Goal: Task Accomplishment & Management: Manage account settings

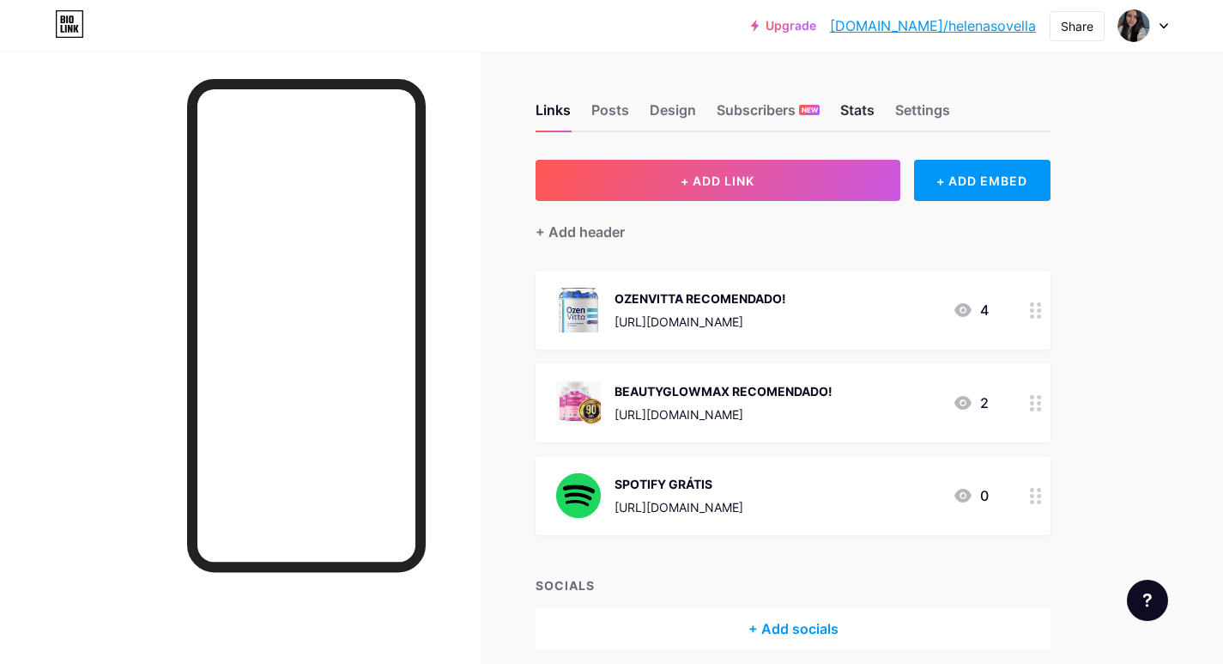
click at [869, 112] on div "Stats" at bounding box center [857, 115] width 34 height 31
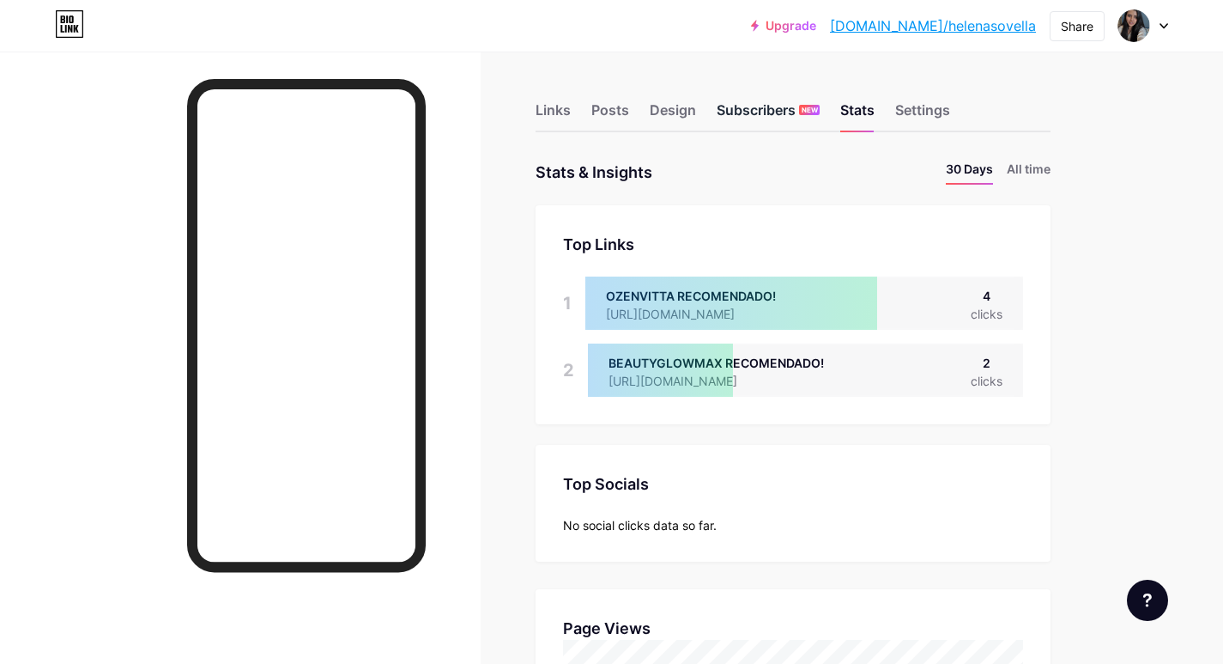
scroll to position [664, 1223]
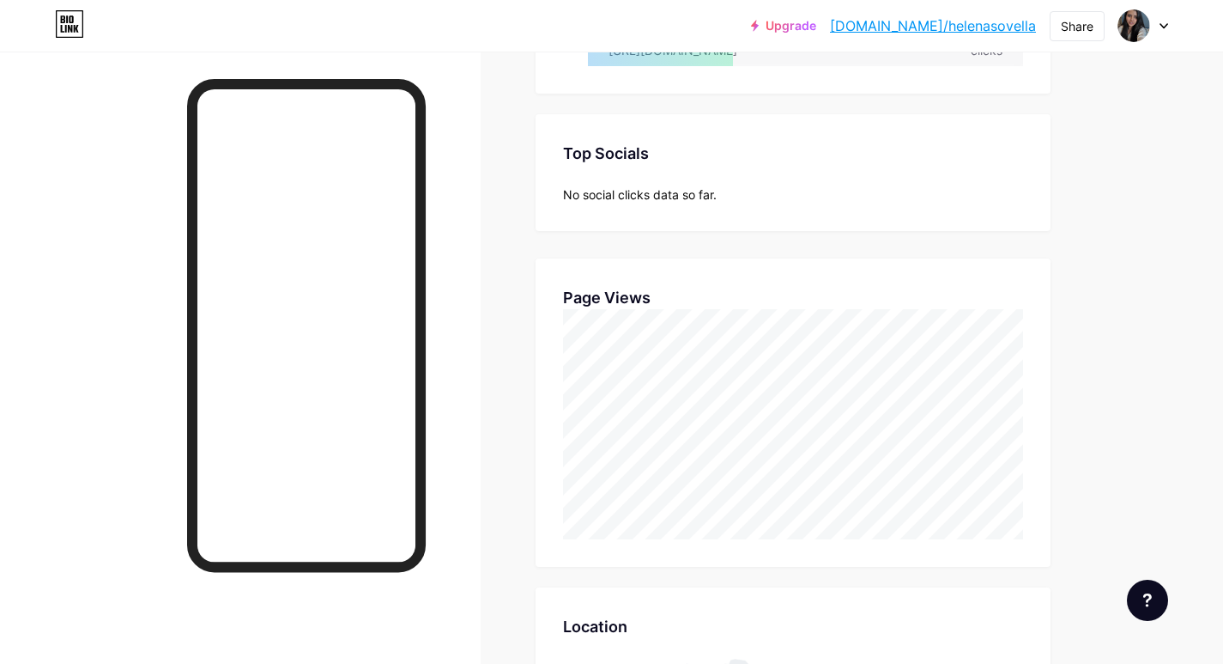
scroll to position [343, 0]
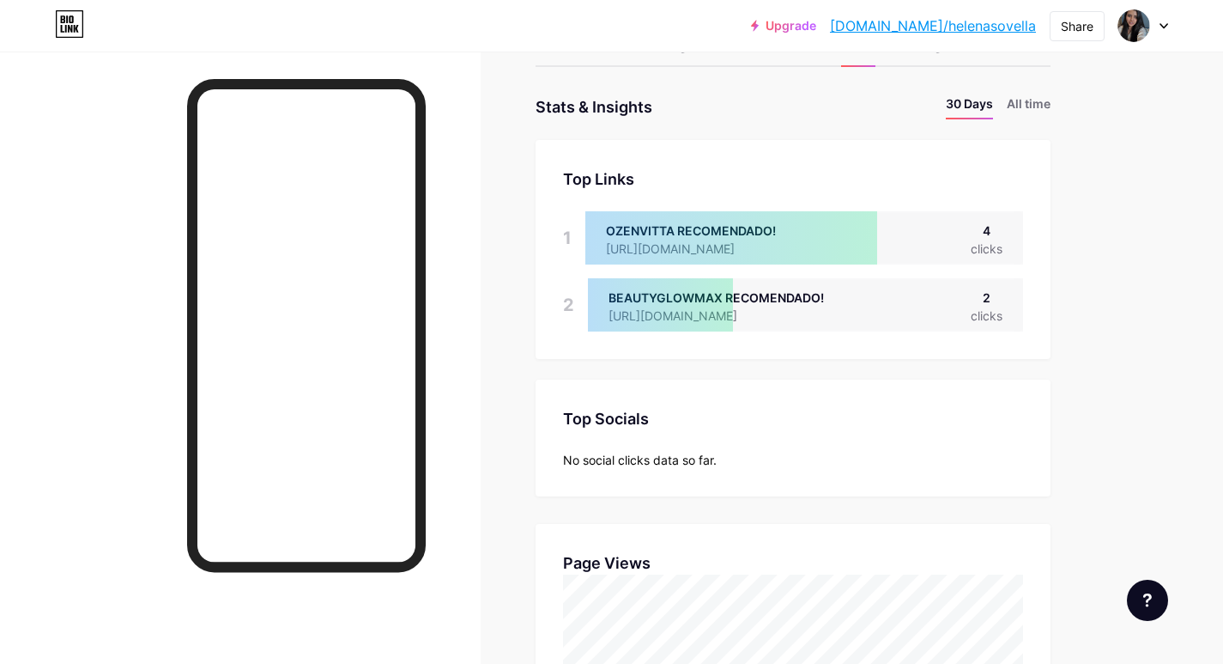
scroll to position [60, 0]
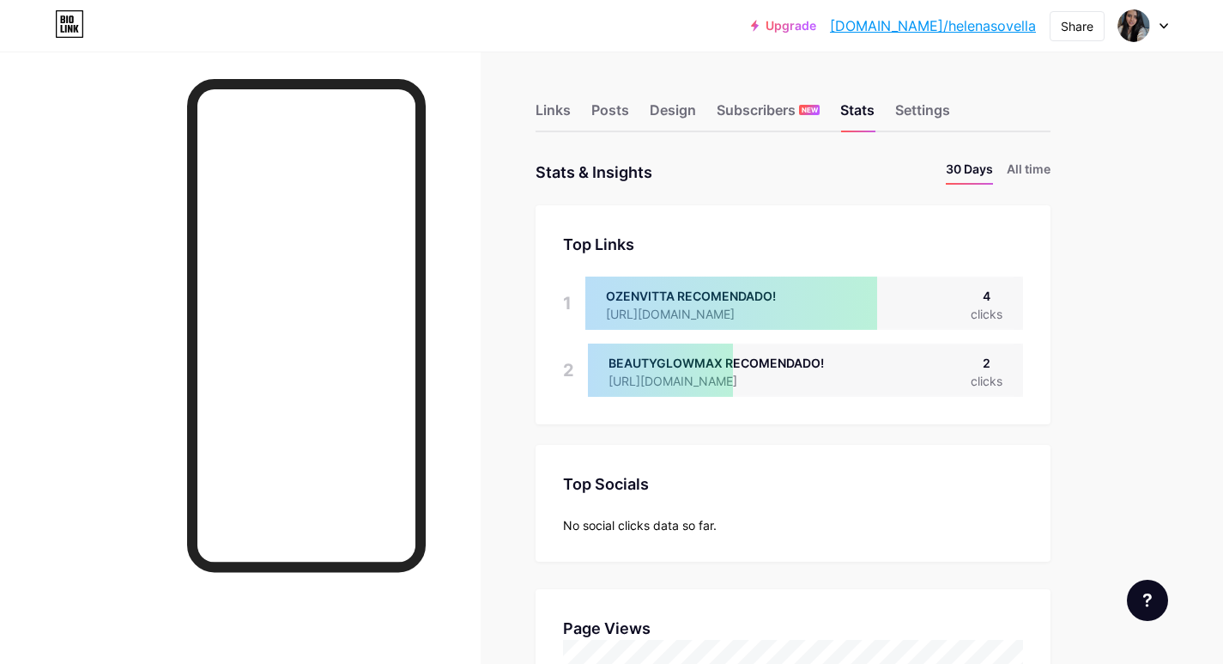
scroll to position [664, 1223]
click at [597, 113] on div "Posts" at bounding box center [610, 115] width 38 height 31
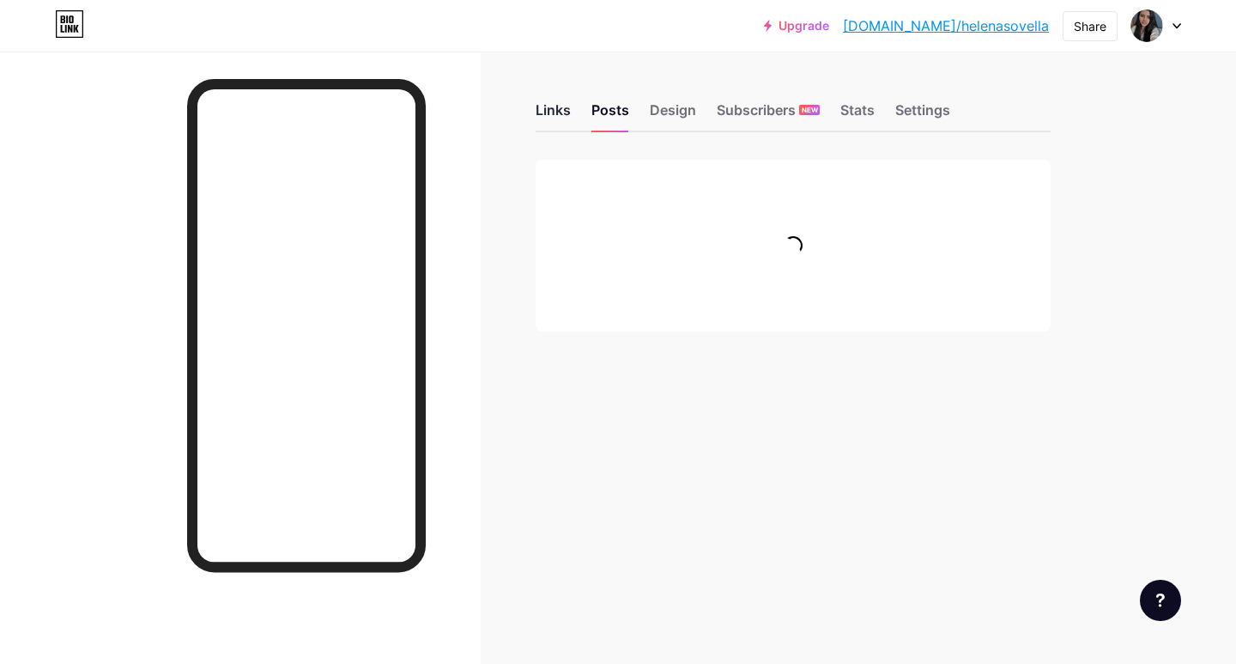
click at [539, 110] on div "Links" at bounding box center [553, 115] width 35 height 31
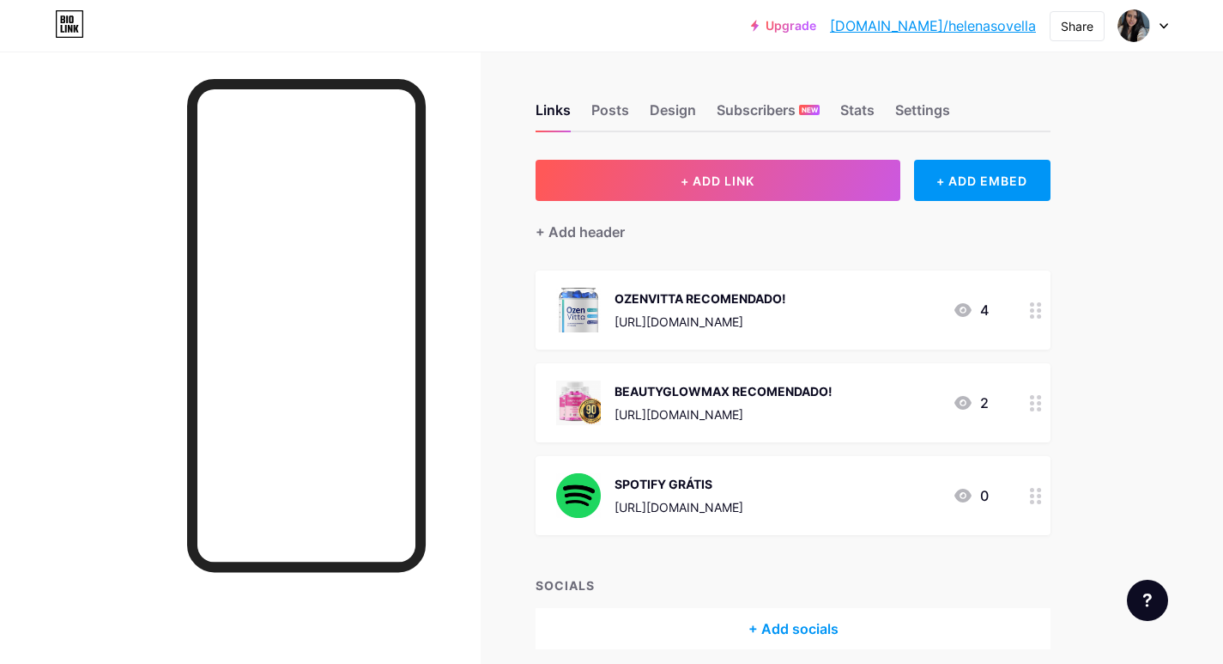
click at [620, 99] on div "Links Posts Design Subscribers NEW Stats Settings" at bounding box center [793, 102] width 515 height 60
click at [615, 107] on div "Posts" at bounding box center [610, 115] width 38 height 31
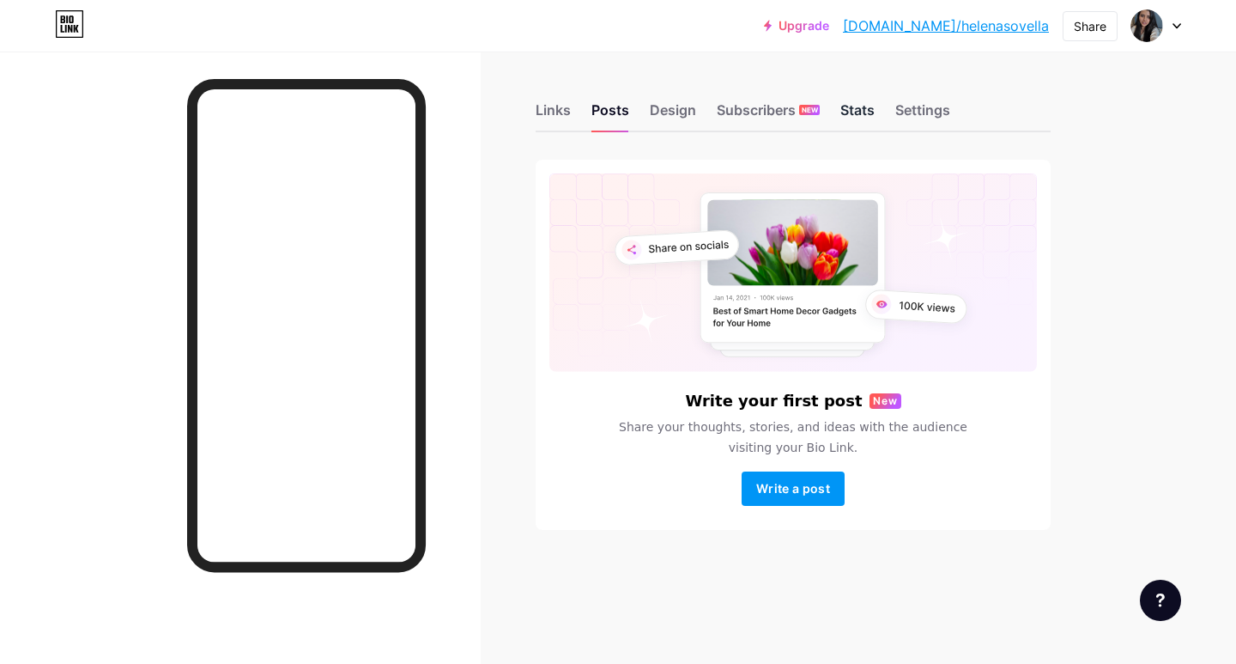
click at [847, 120] on div "Stats" at bounding box center [857, 115] width 34 height 31
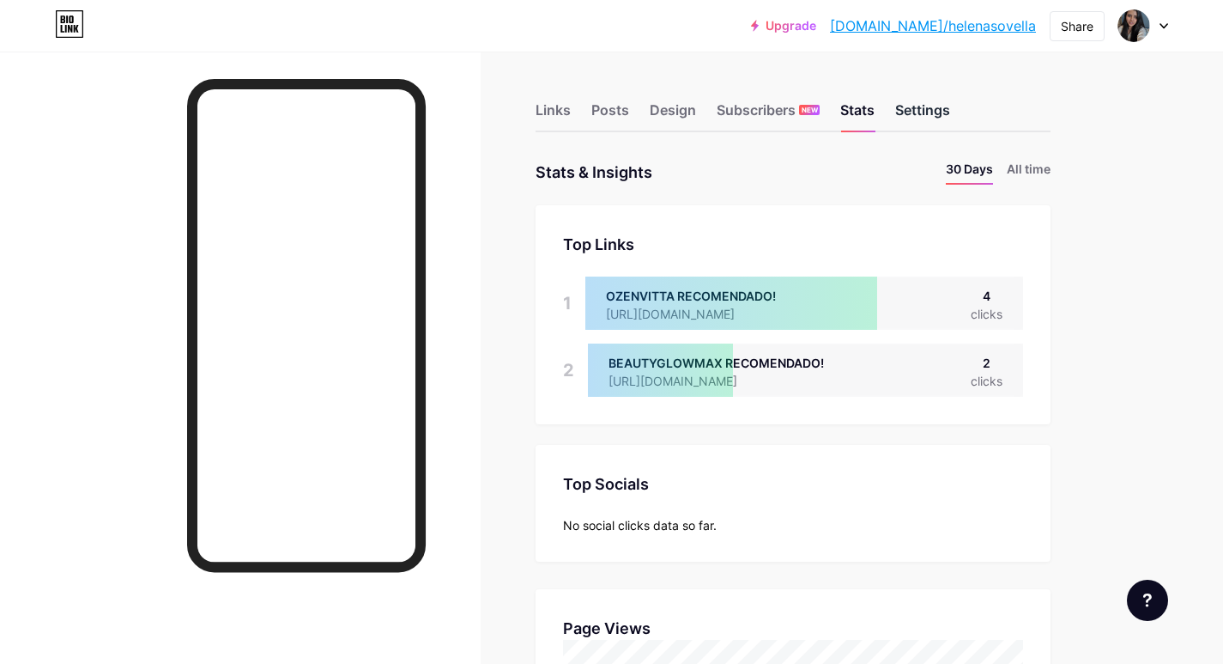
scroll to position [664, 1223]
click at [923, 115] on div "Settings" at bounding box center [922, 115] width 55 height 31
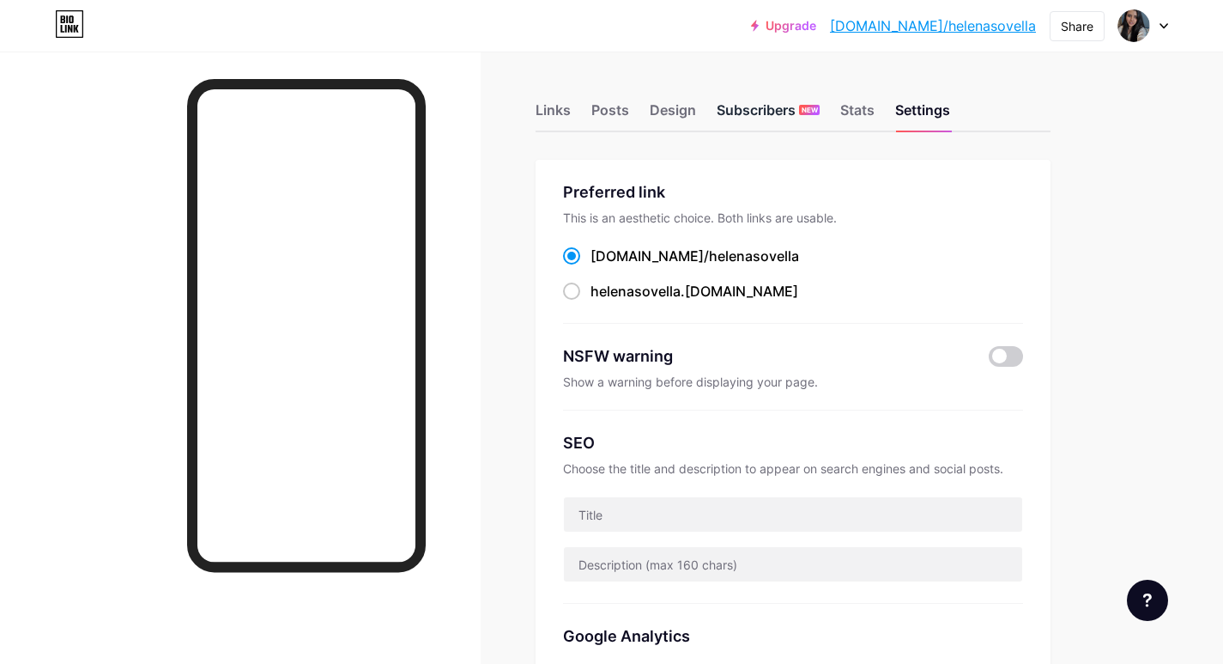
click at [793, 120] on div "Subscribers NEW" at bounding box center [768, 115] width 103 height 31
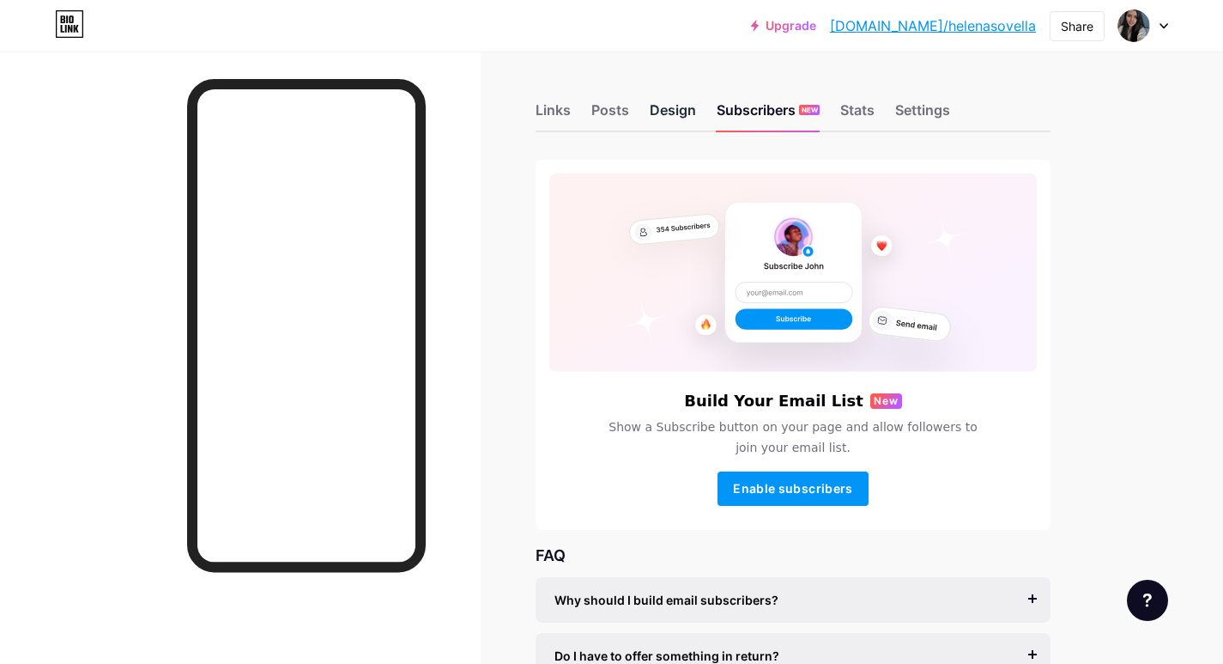
click at [667, 113] on div "Design" at bounding box center [673, 115] width 46 height 31
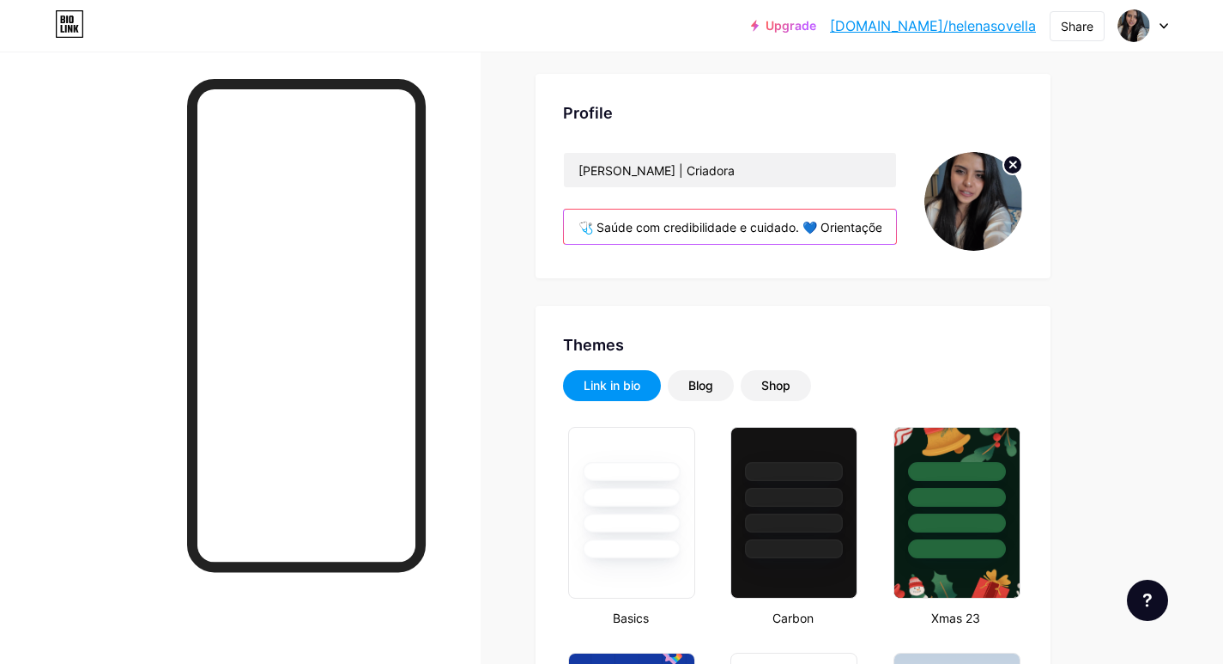
scroll to position [0, 459]
drag, startPoint x: 803, startPoint y: 228, endPoint x: 939, endPoint y: 257, distance: 138.5
click at [939, 257] on div "Profile Helena Sovella | Criadora 🩺 Saúde com credibilidade e cuidado. 💙 Orient…" at bounding box center [793, 176] width 515 height 204
type input "🩺 Saúde com credibilidade e cuidado."
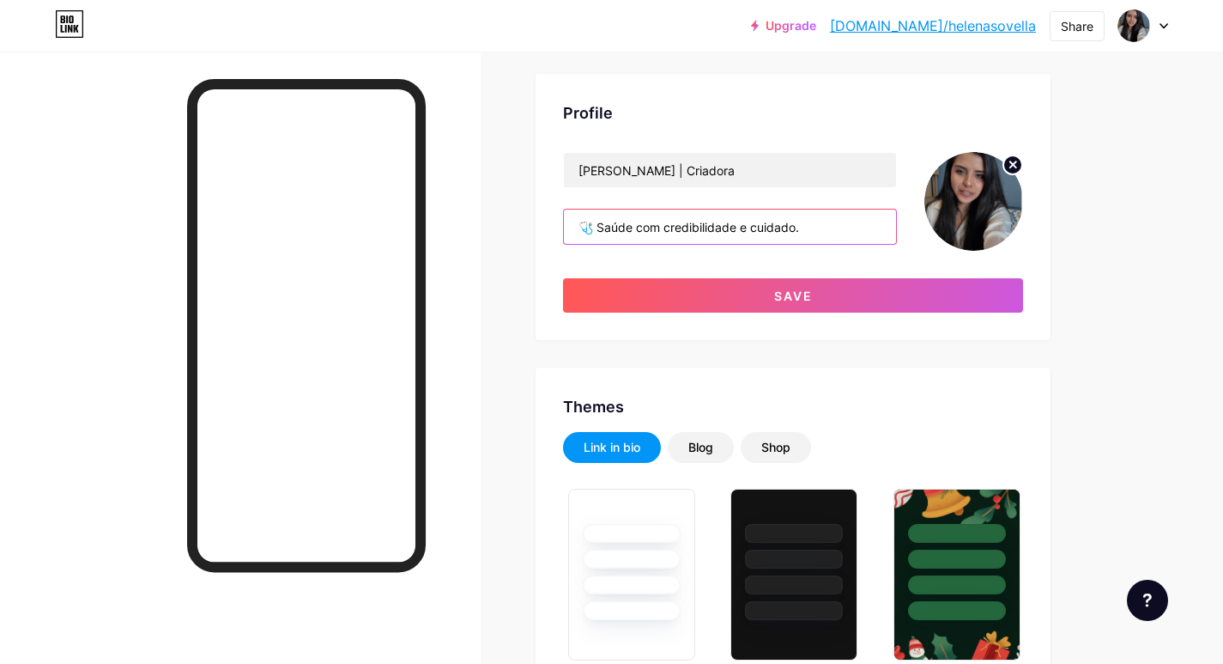
drag, startPoint x: 803, startPoint y: 227, endPoint x: 566, endPoint y: 226, distance: 236.9
click at [566, 226] on input "🩺 Saúde com credibilidade e cuidado." at bounding box center [730, 226] width 332 height 34
paste input "🚀 Eu mesmo estou usando o Ozenvitta e já estou vendo resultado de verdade: meno…"
drag, startPoint x: 606, startPoint y: 222, endPoint x: 507, endPoint y: 221, distance: 98.7
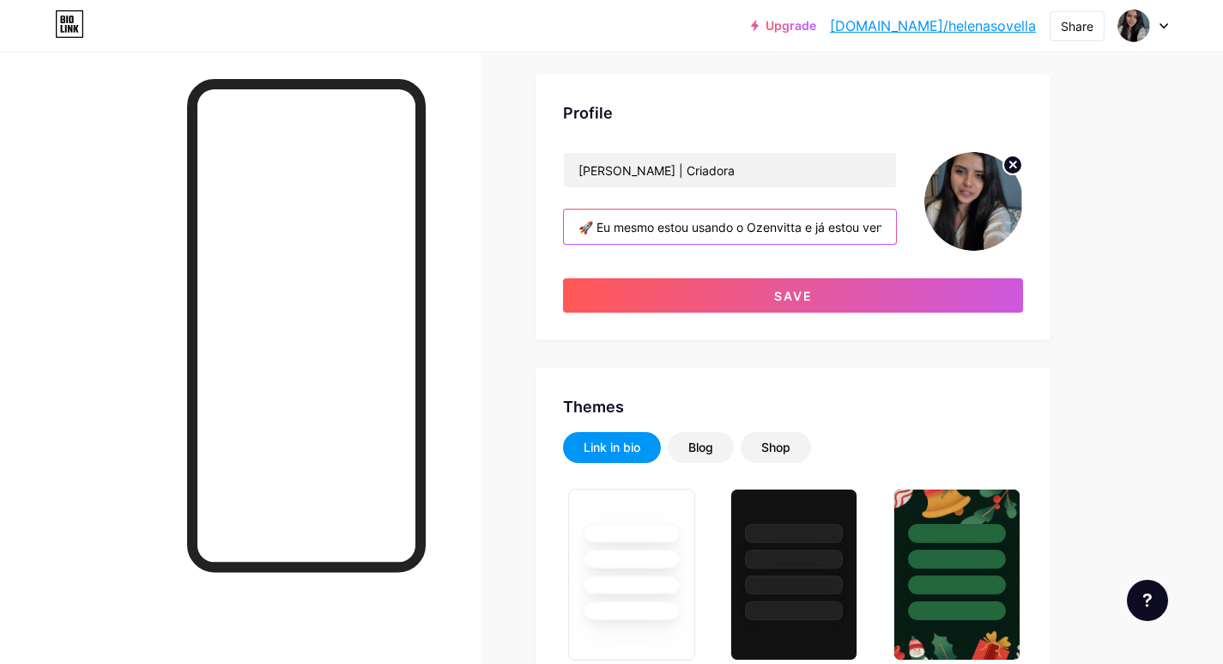
click at [603, 227] on input "🚀 Eu mesmo estou usando o Ozenvitta e já estou vendo resultado de verdade: meno…" at bounding box center [730, 226] width 332 height 34
click at [594, 227] on input "🚀 Eu mesmo estou usando o Ozenvitta e já estou vendo resultado de verdade: meno…" at bounding box center [730, 226] width 332 height 34
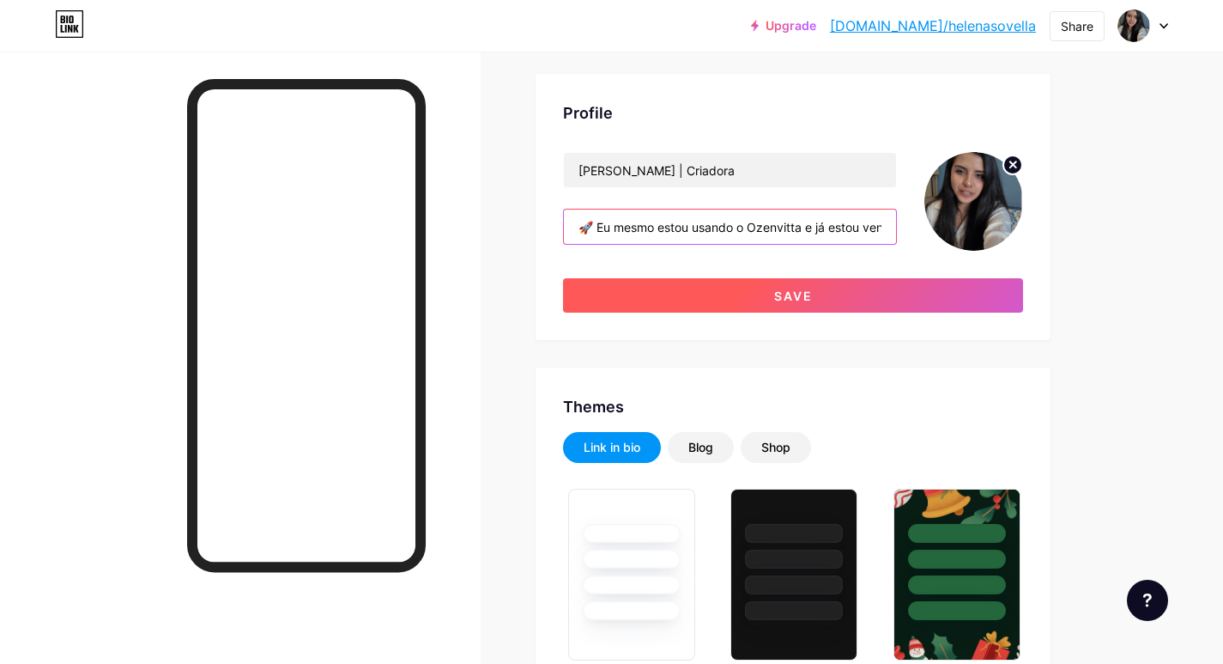
type input "🚀 Eu mesmo estou usando o Ozenvitta e já estou vendo resultado de verdade: meno…"
click at [682, 291] on button "Save" at bounding box center [793, 295] width 460 height 34
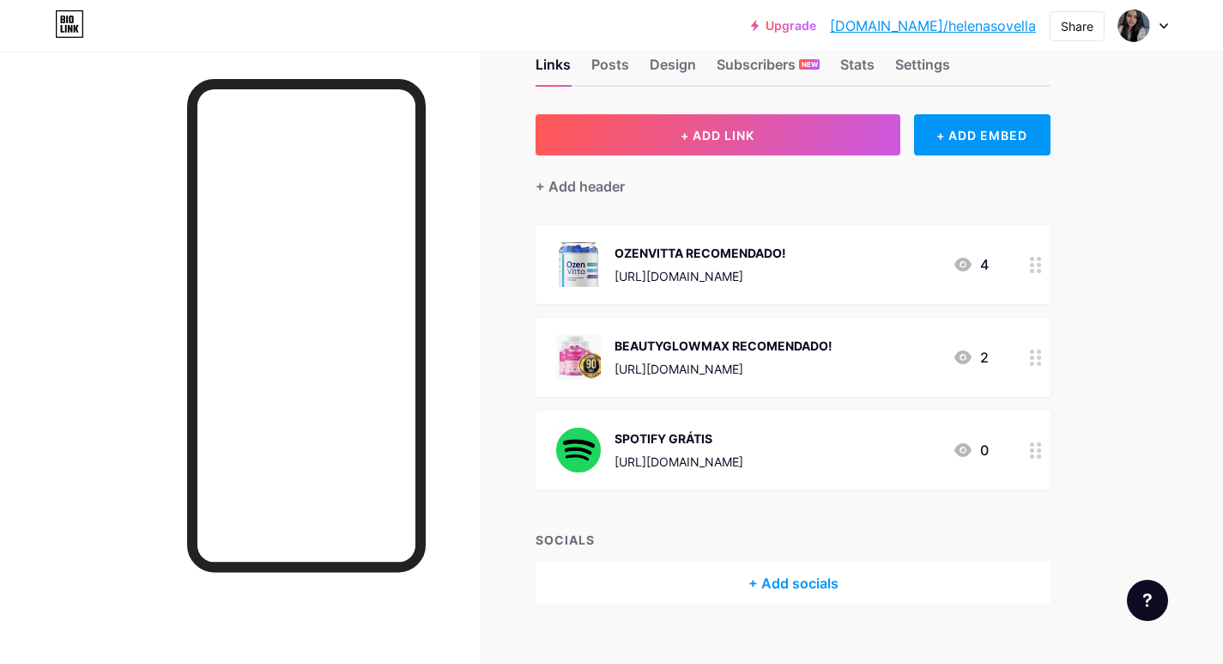
scroll to position [70, 0]
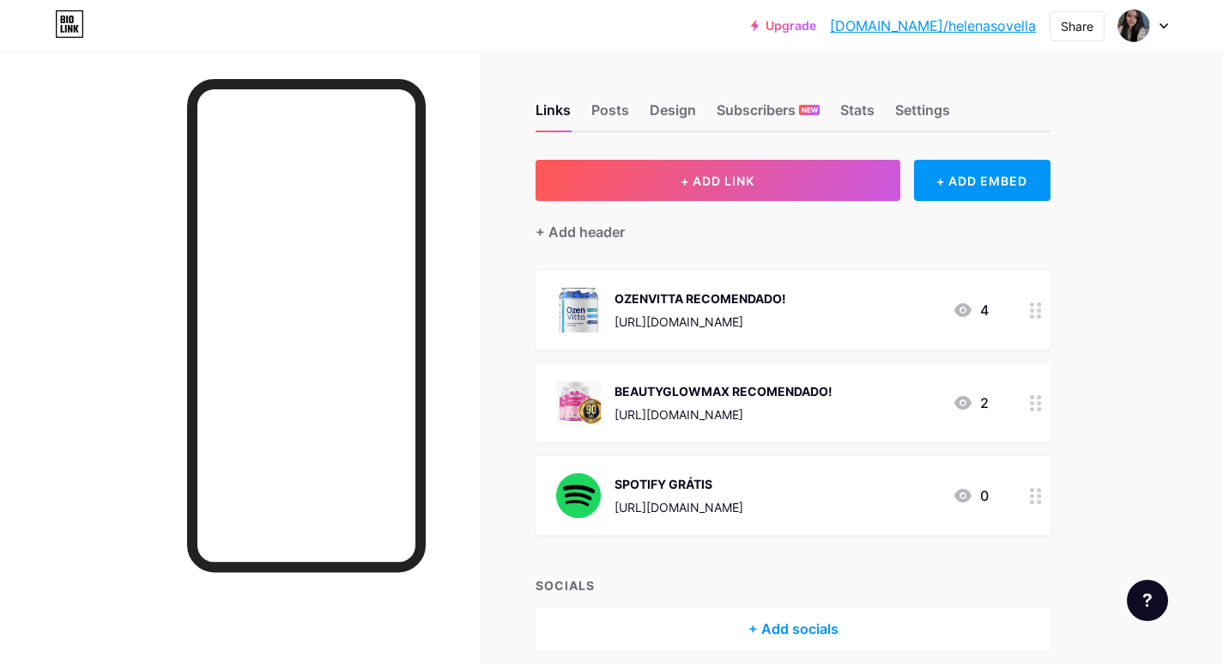
scroll to position [70, 0]
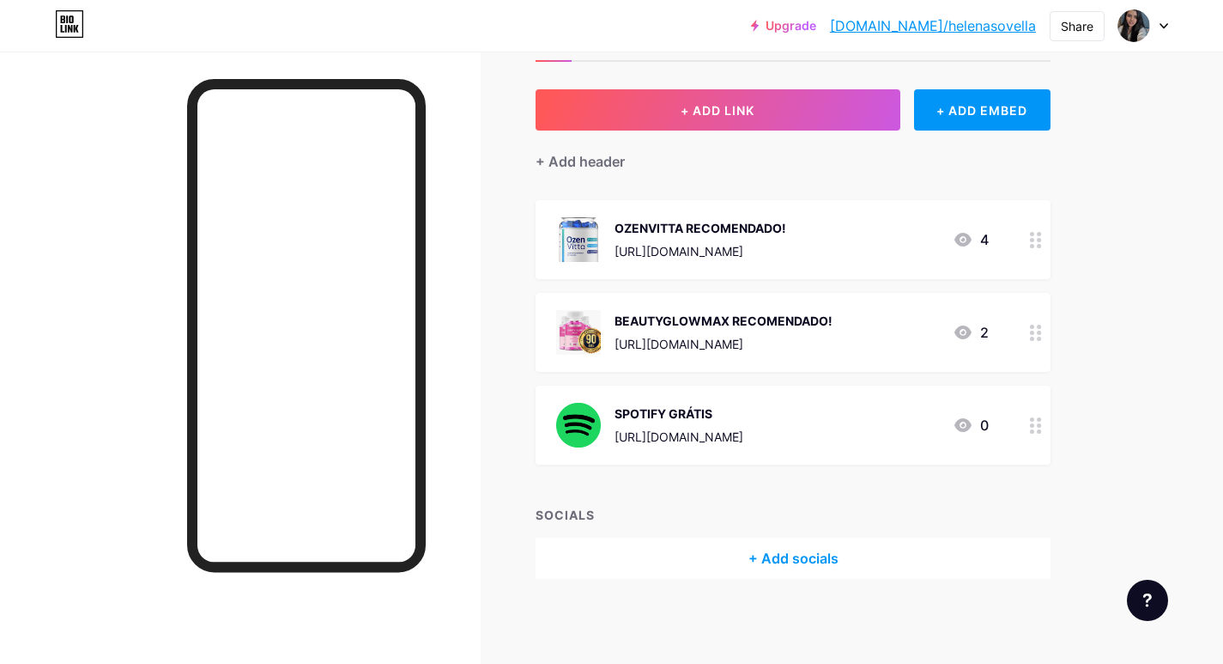
click at [1023, 330] on div at bounding box center [1035, 332] width 29 height 79
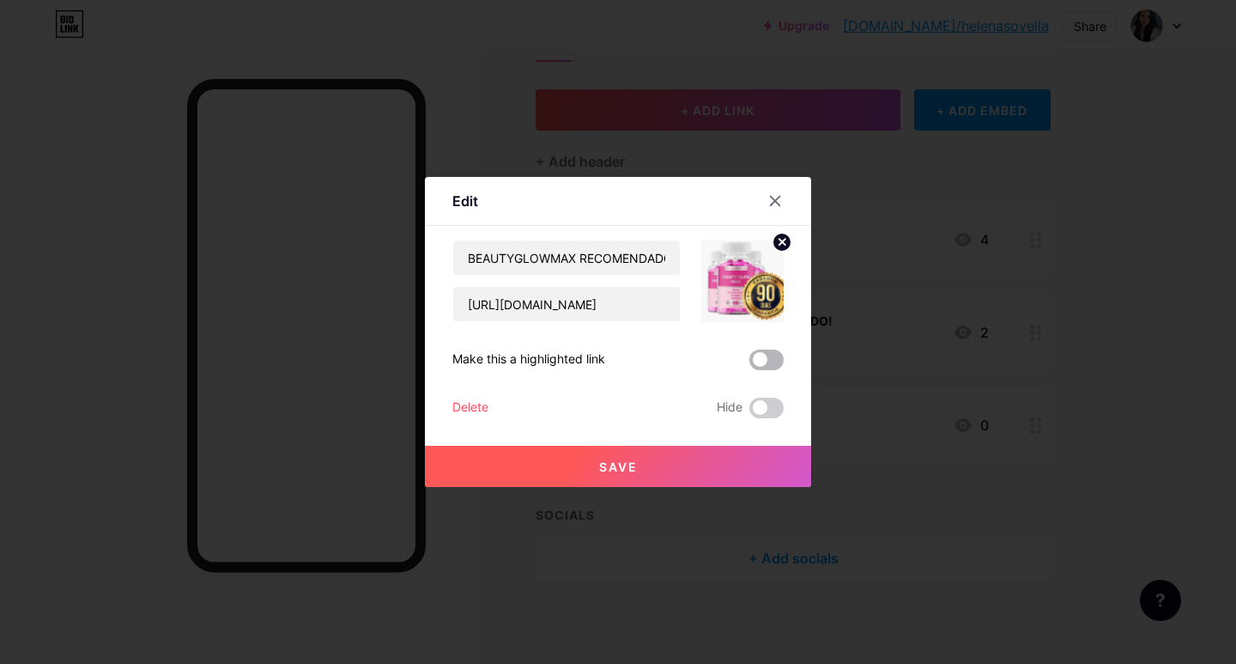
click at [769, 355] on span at bounding box center [766, 359] width 34 height 21
click at [749, 364] on input "checkbox" at bounding box center [749, 364] width 0 height 0
click at [769, 355] on span at bounding box center [766, 359] width 34 height 21
click at [749, 364] on input "checkbox" at bounding box center [749, 364] width 0 height 0
click at [768, 198] on icon at bounding box center [775, 201] width 14 height 14
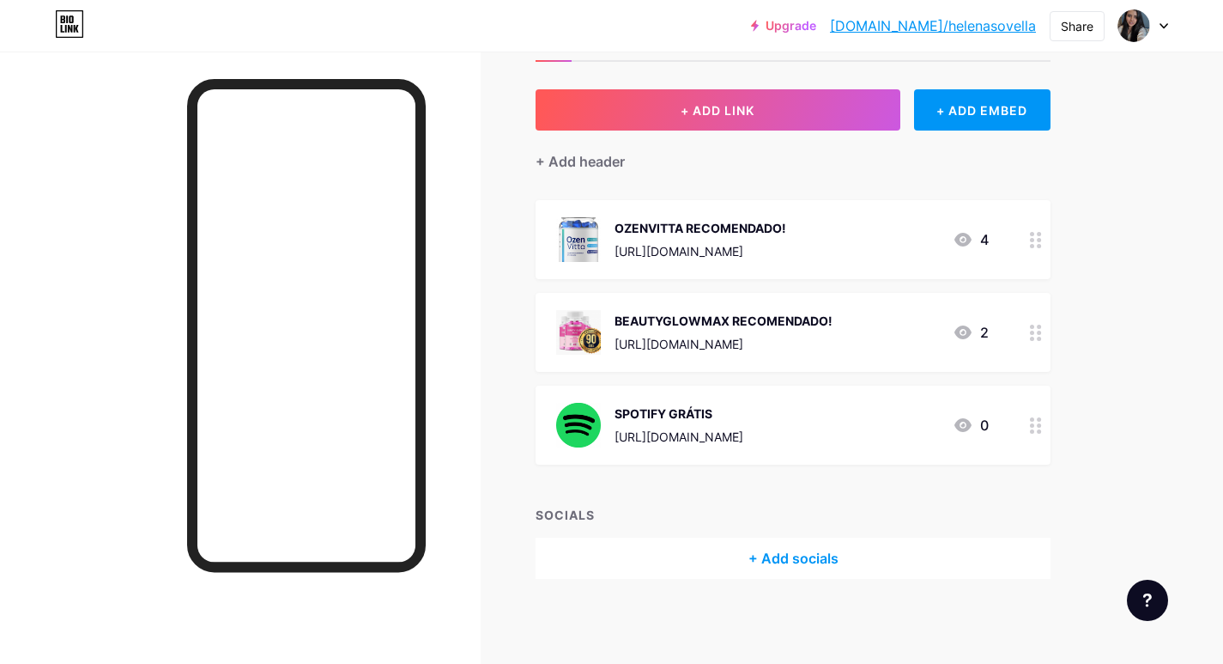
drag, startPoint x: 1021, startPoint y: 419, endPoint x: 1006, endPoint y: 335, distance: 85.5
click at [1008, 331] on span "OZENVITTA RECOMENDADO! https://www.makepages.com.br/r/AAH24851423 4 BEAUTYGLOWM…" at bounding box center [793, 332] width 515 height 264
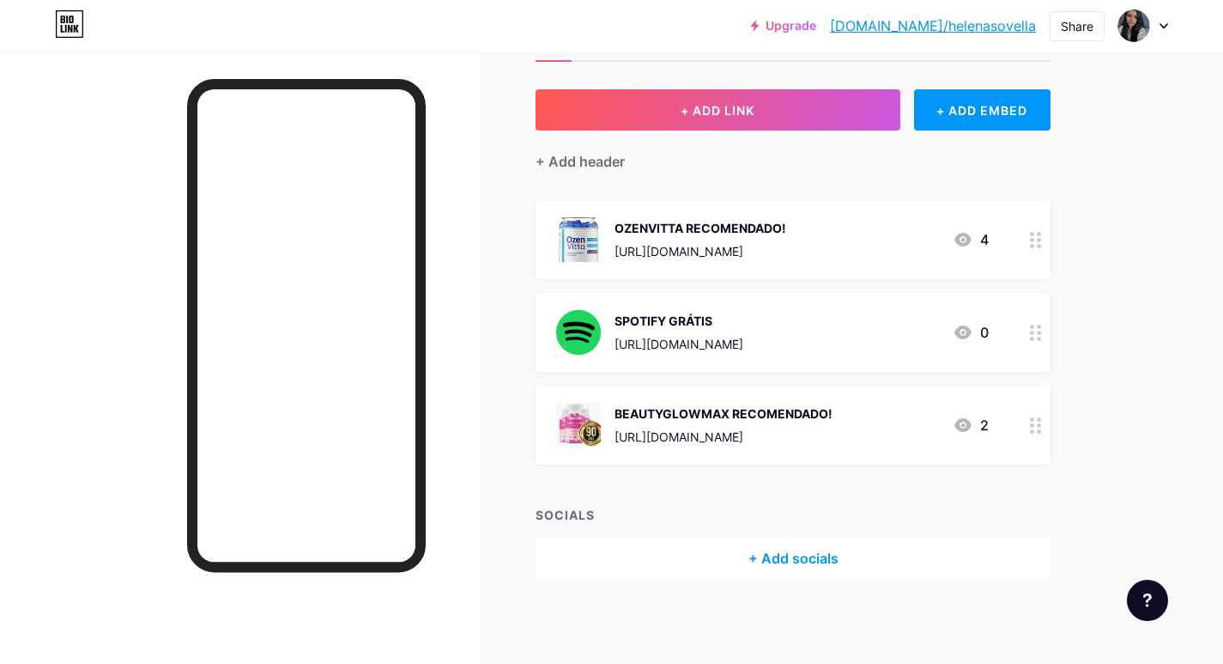
click at [786, 221] on div "OZENVITTA RECOMENDADO!" at bounding box center [701, 228] width 172 height 18
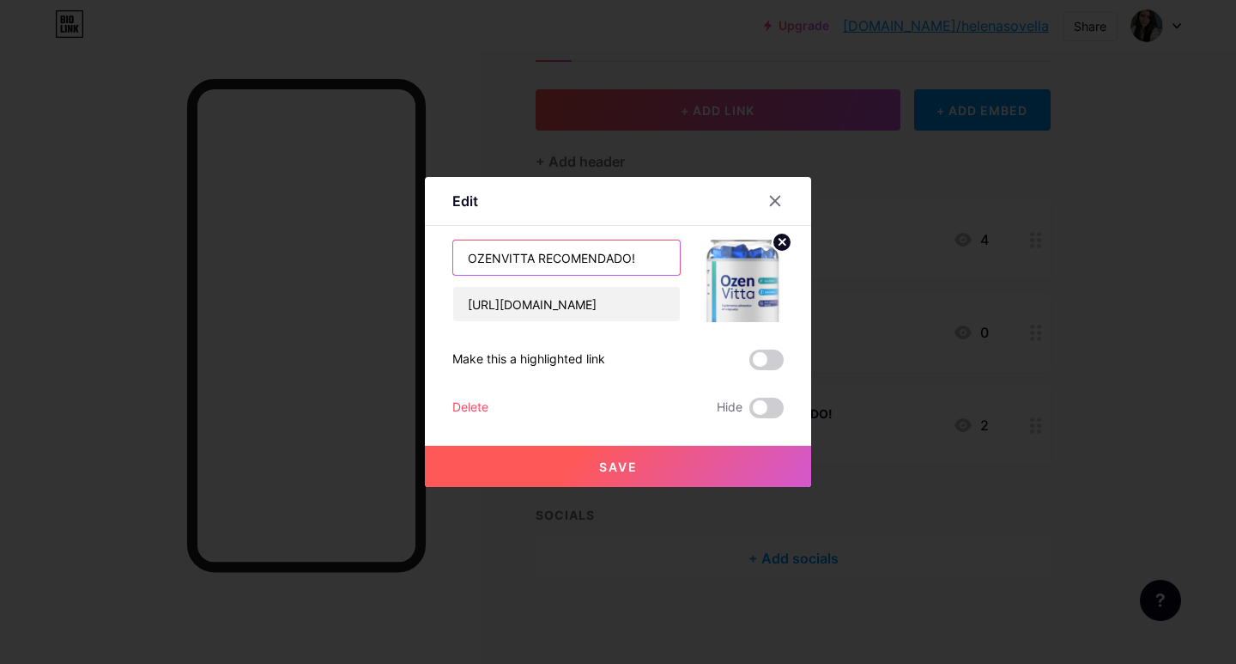
drag, startPoint x: 648, startPoint y: 254, endPoint x: 535, endPoint y: 262, distance: 113.6
click at [535, 262] on input "OZENVITTA RECOMENDADO!" at bounding box center [566, 257] width 227 height 34
click at [603, 259] on input "OZENVITTA DESCONTO %" at bounding box center [566, 257] width 227 height 34
type input "OZENVITTA DESCONTO 46%"
click at [616, 458] on button "Save" at bounding box center [618, 465] width 386 height 41
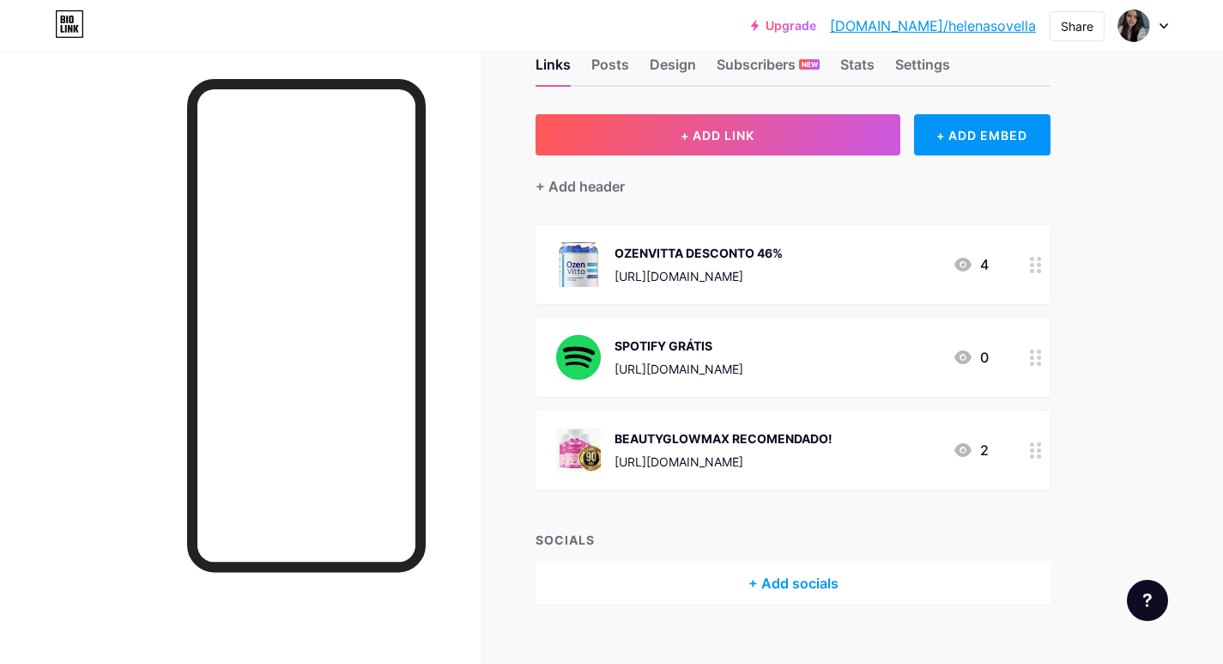
scroll to position [70, 0]
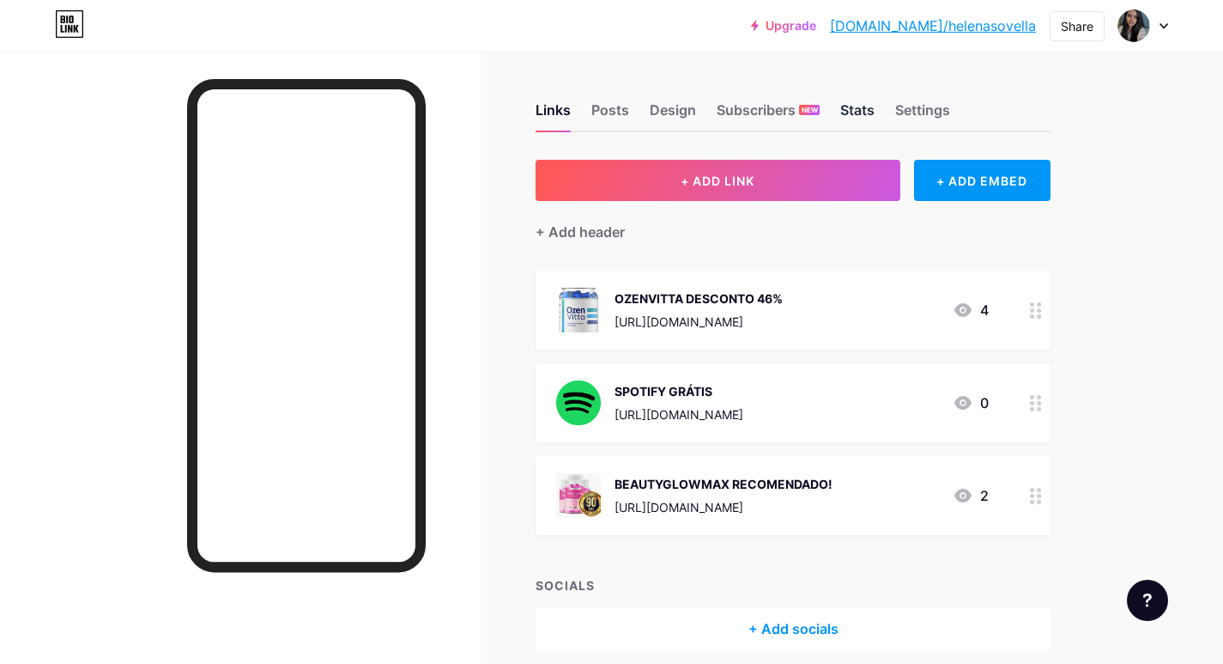
click at [858, 117] on div "Stats" at bounding box center [857, 115] width 34 height 31
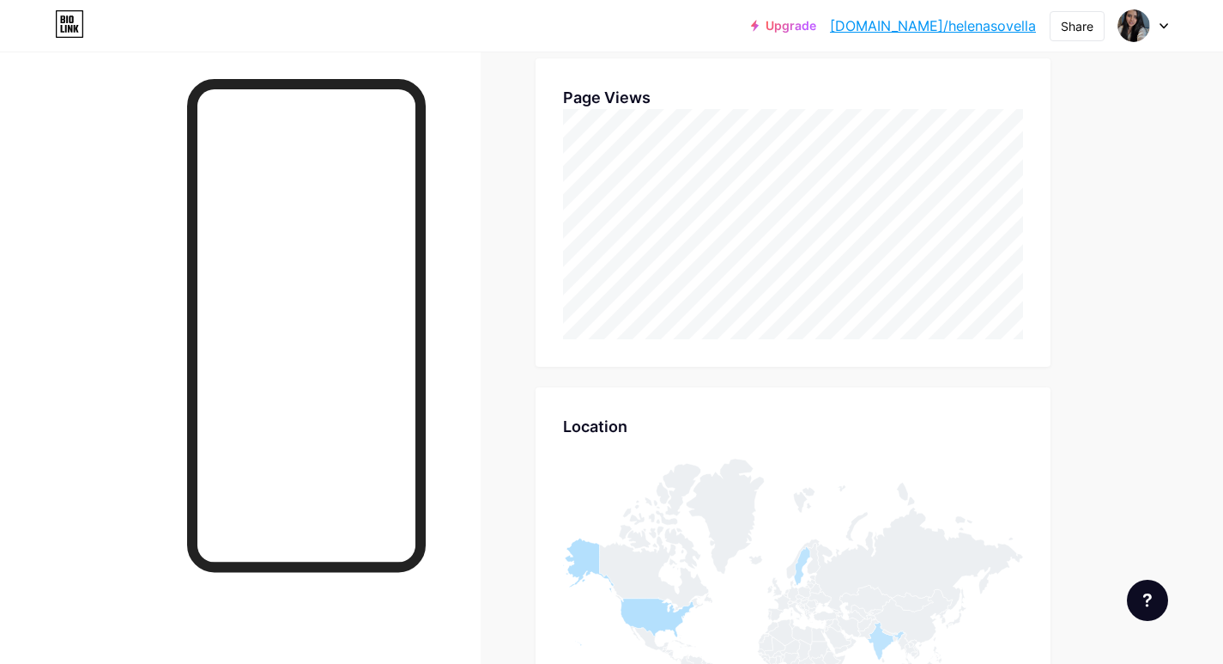
scroll to position [601, 0]
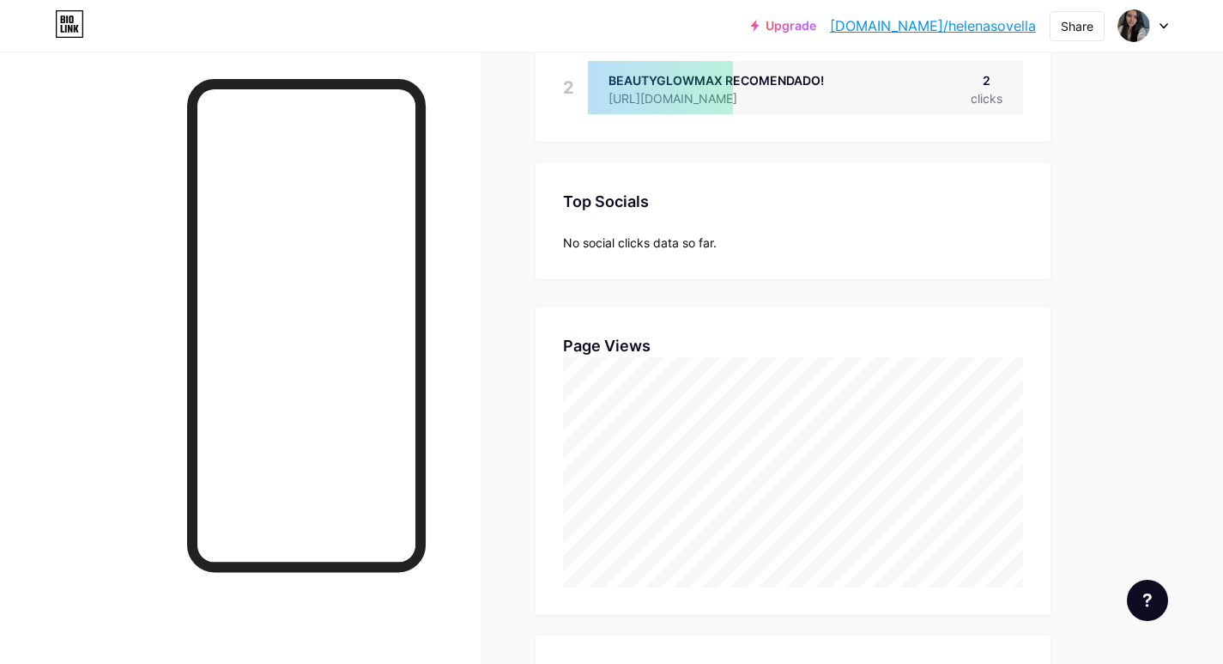
scroll to position [343, 0]
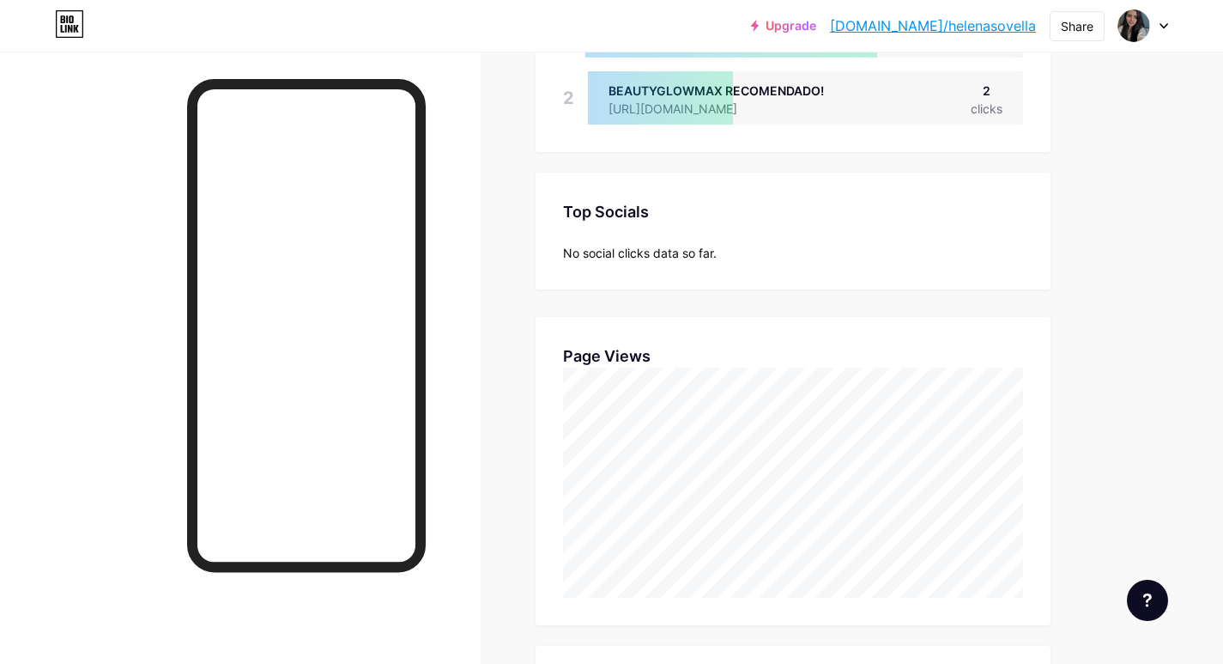
scroll to position [343, 0]
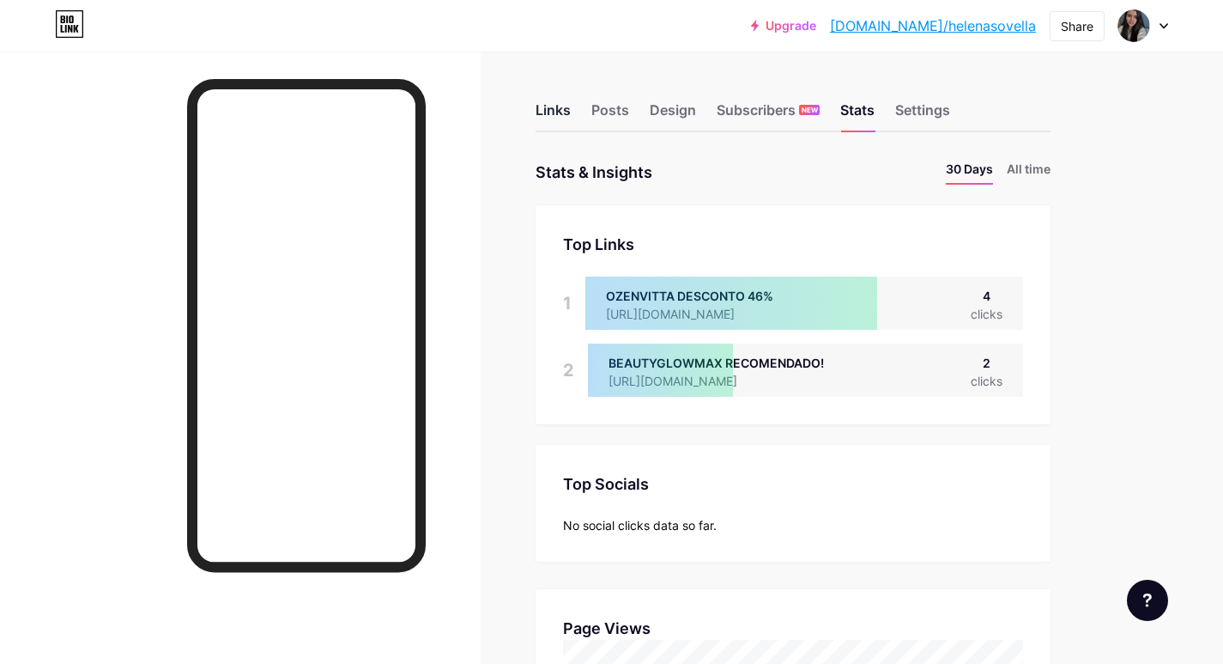
click at [559, 109] on div "Links" at bounding box center [553, 115] width 35 height 31
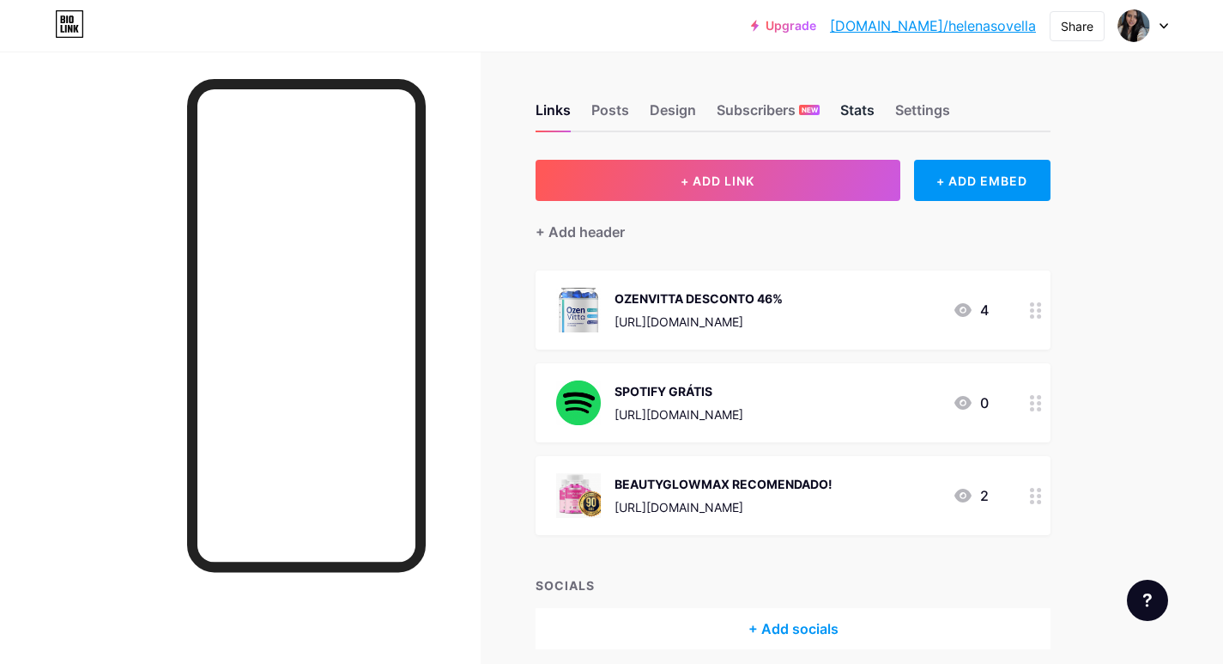
click at [864, 109] on div "Stats" at bounding box center [857, 115] width 34 height 31
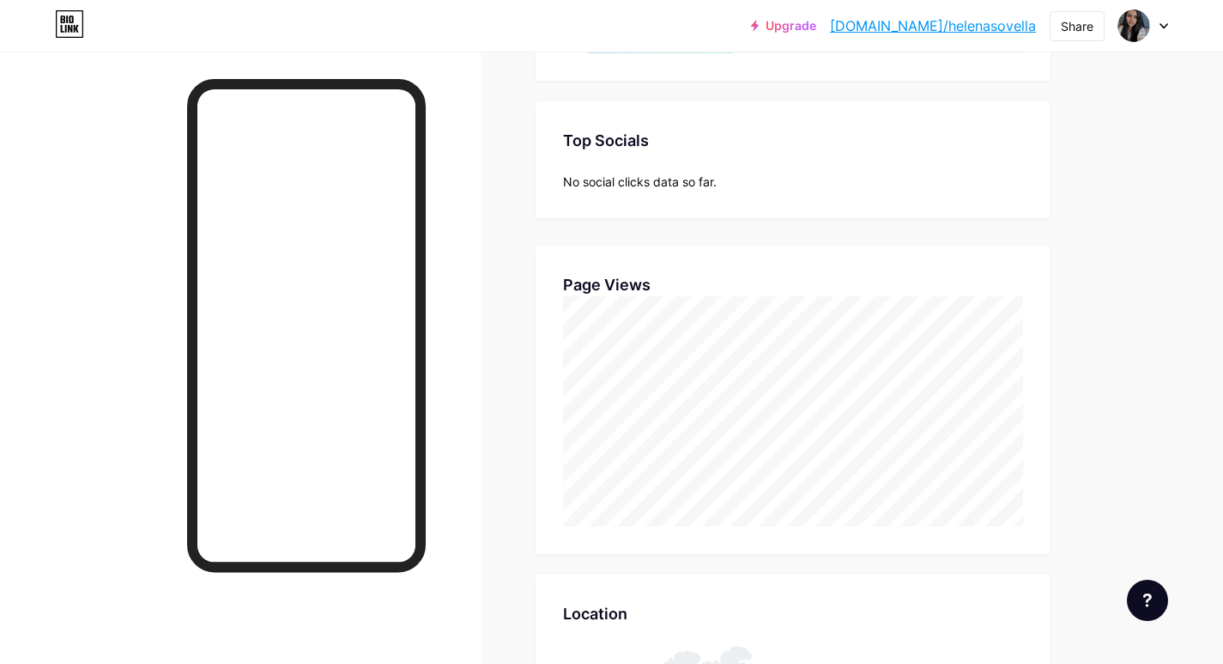
scroll to position [664, 1223]
